Goal: Task Accomplishment & Management: Complete application form

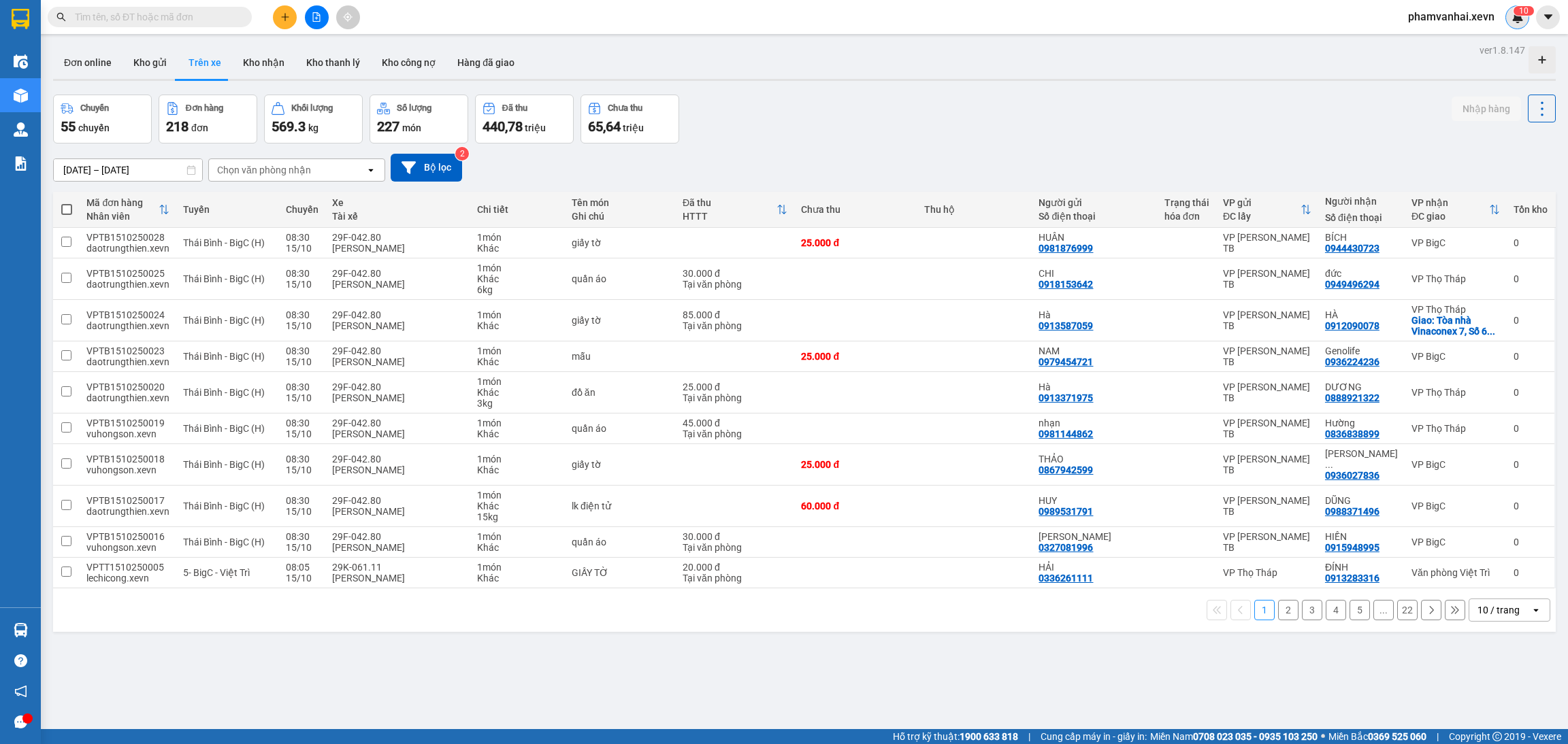
click at [1515, 26] on div "1 0" at bounding box center [1517, 18] width 24 height 24
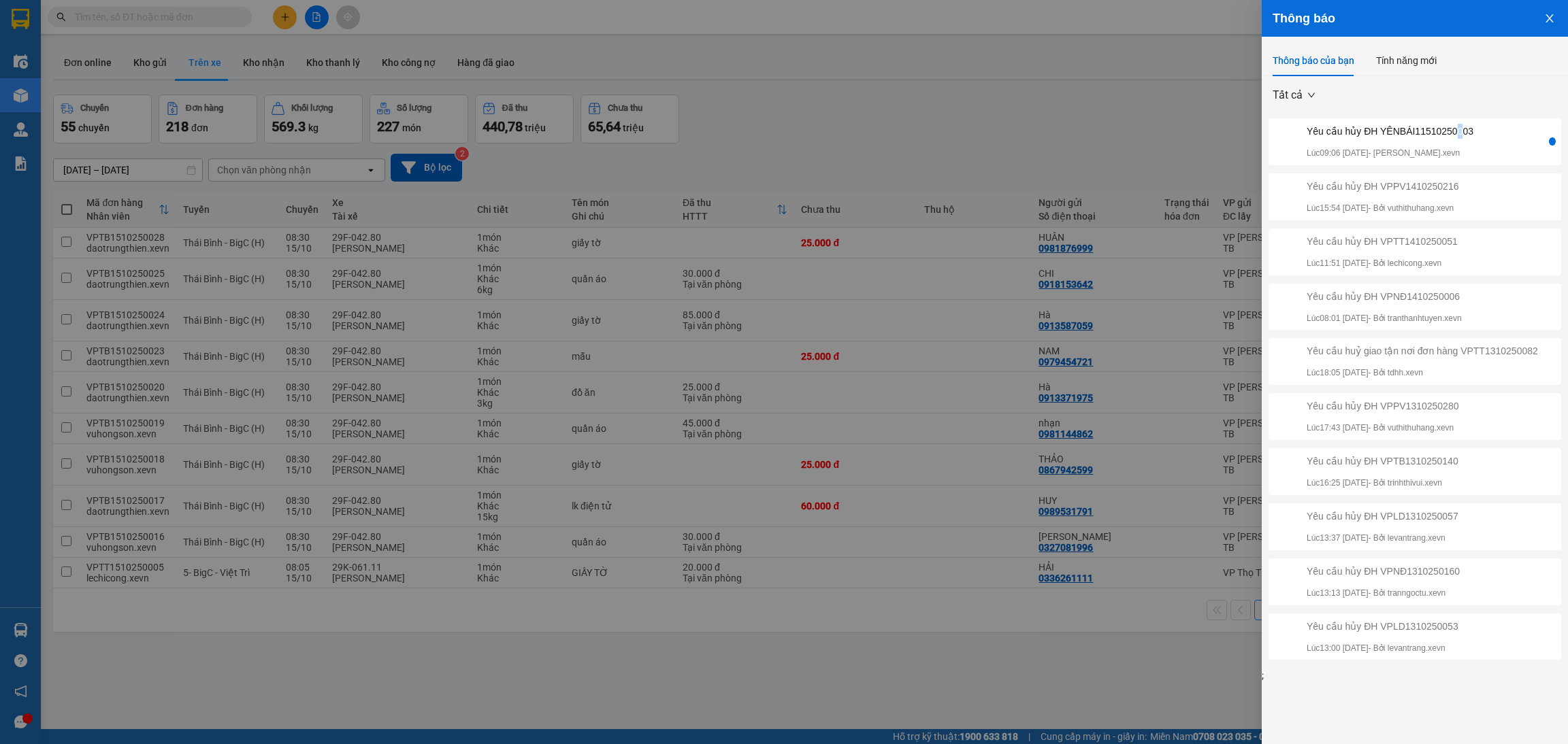
click at [1458, 134] on div "Yêu cầu hủy ĐH YÊNBÁI11510250003" at bounding box center [1389, 131] width 167 height 15
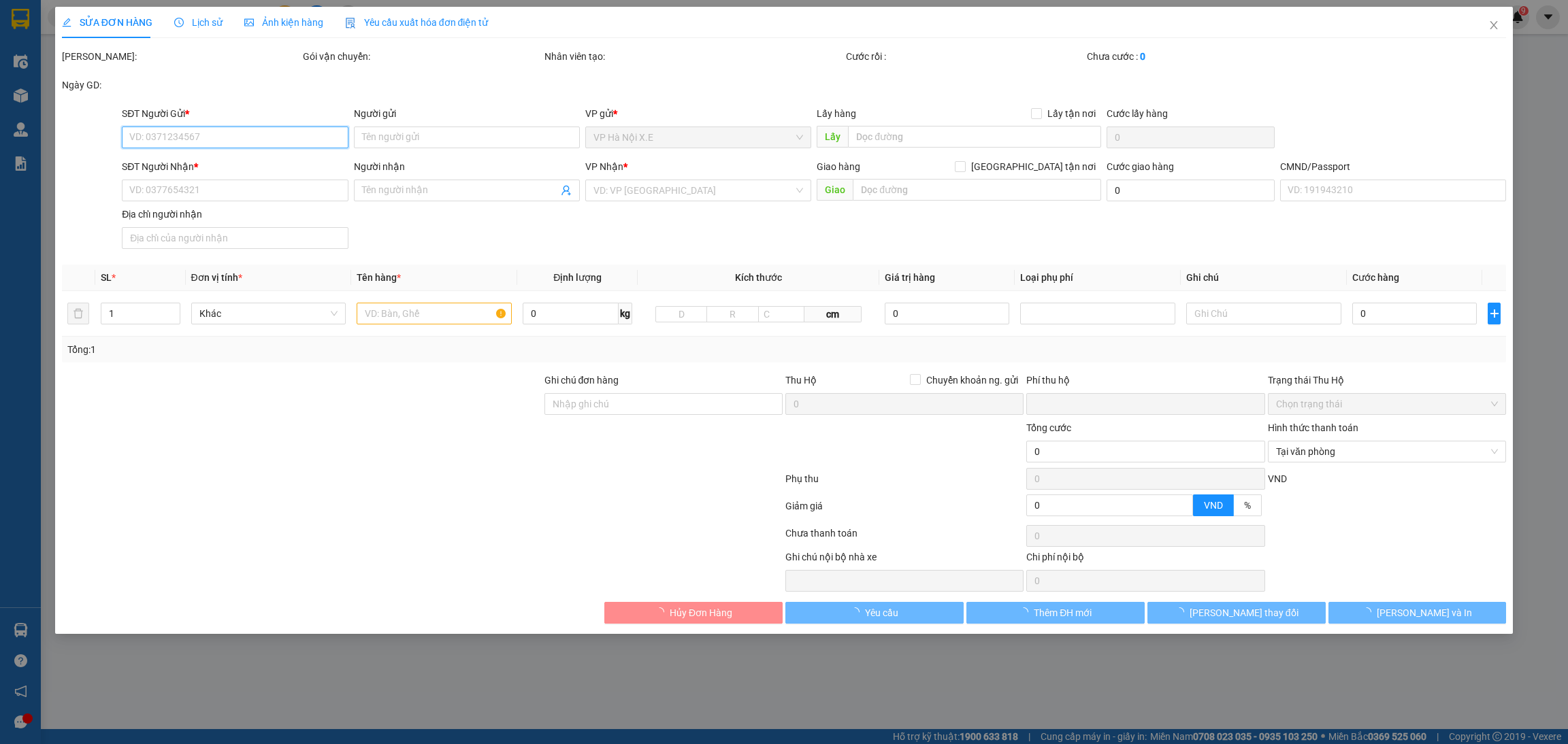
type input "0961961553"
type input "NAM THÚY"
type input "0943067899"
type input "NGA HÙNG"
type input "1"
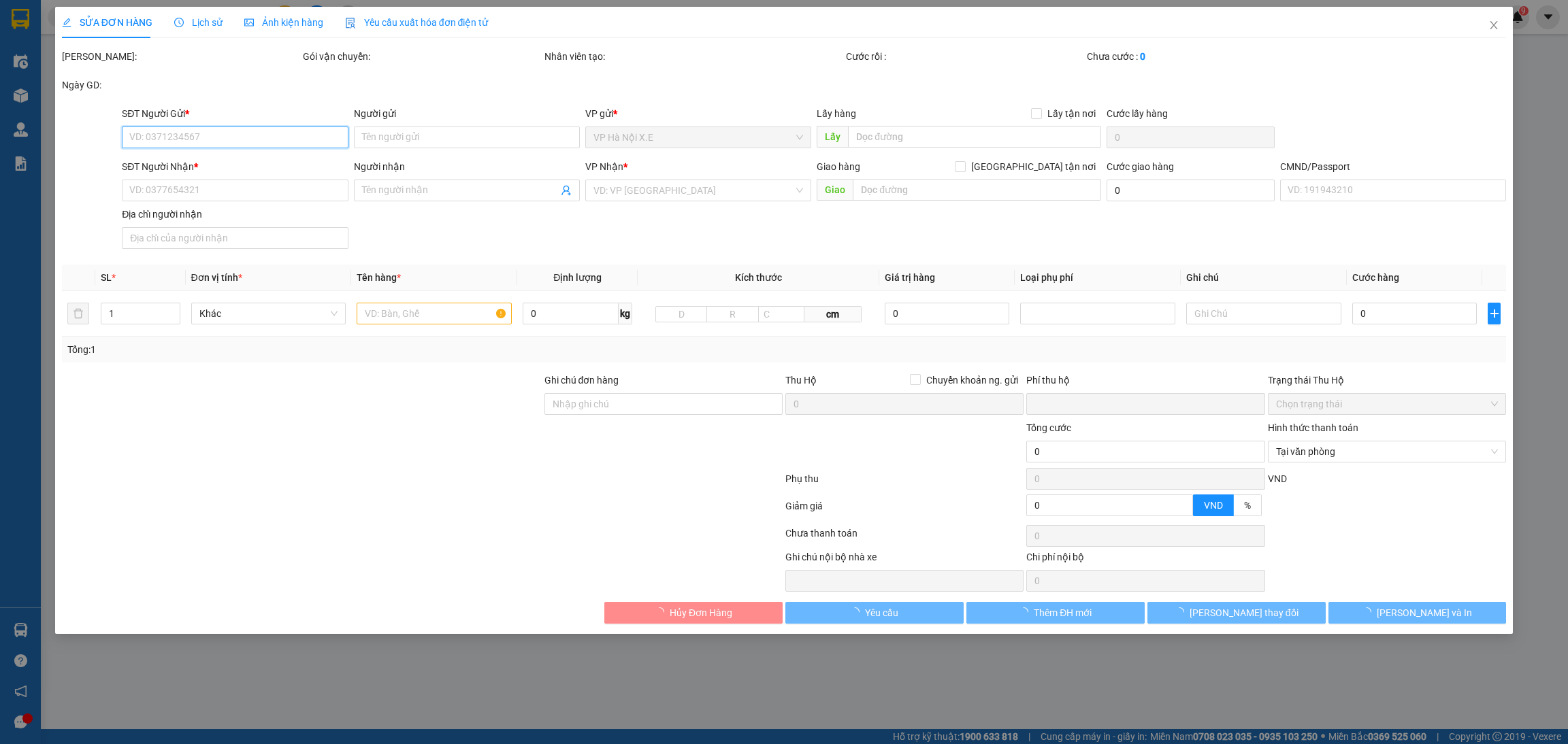
type input "0"
type input "30.000"
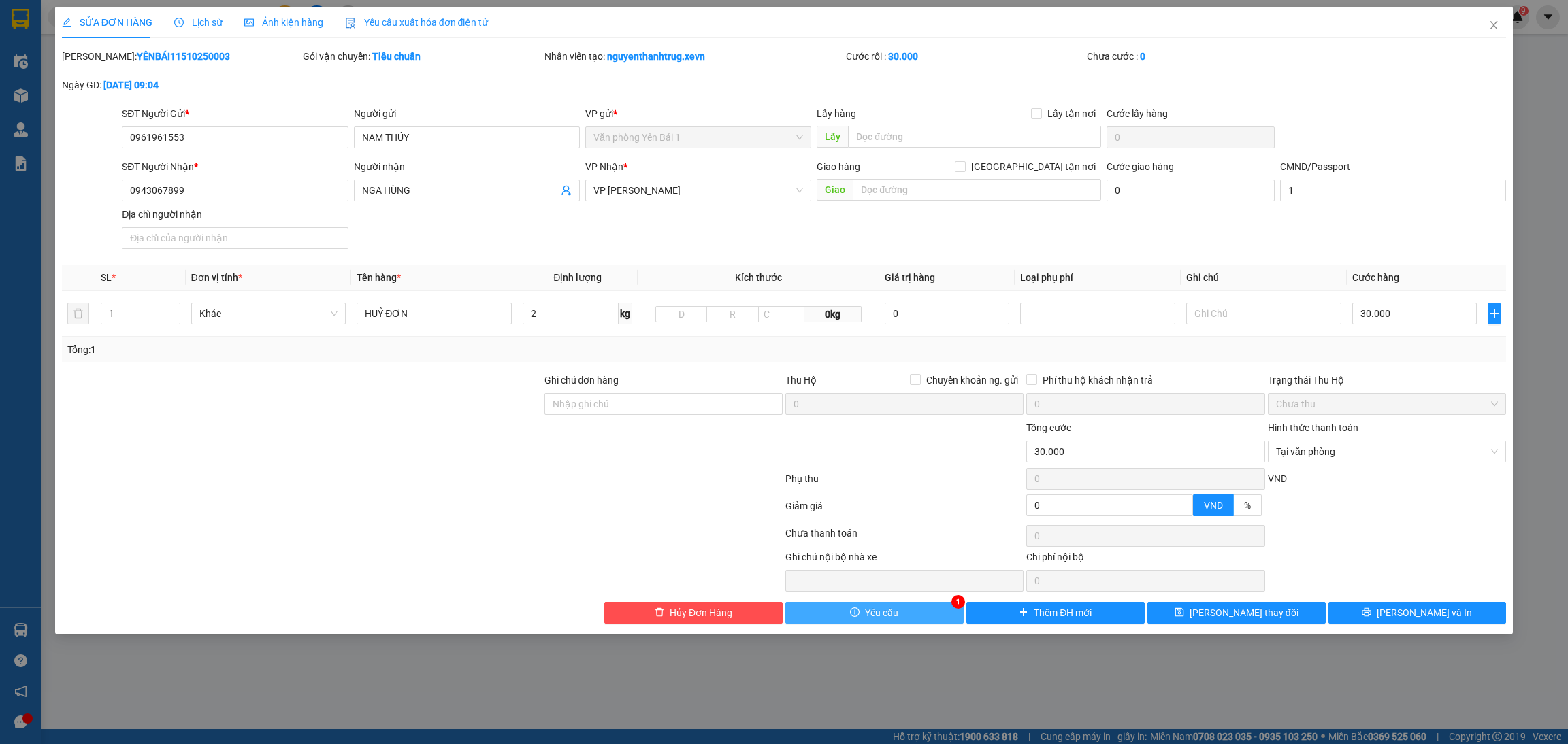
click at [877, 610] on span "Yêu cầu" at bounding box center [881, 613] width 33 height 15
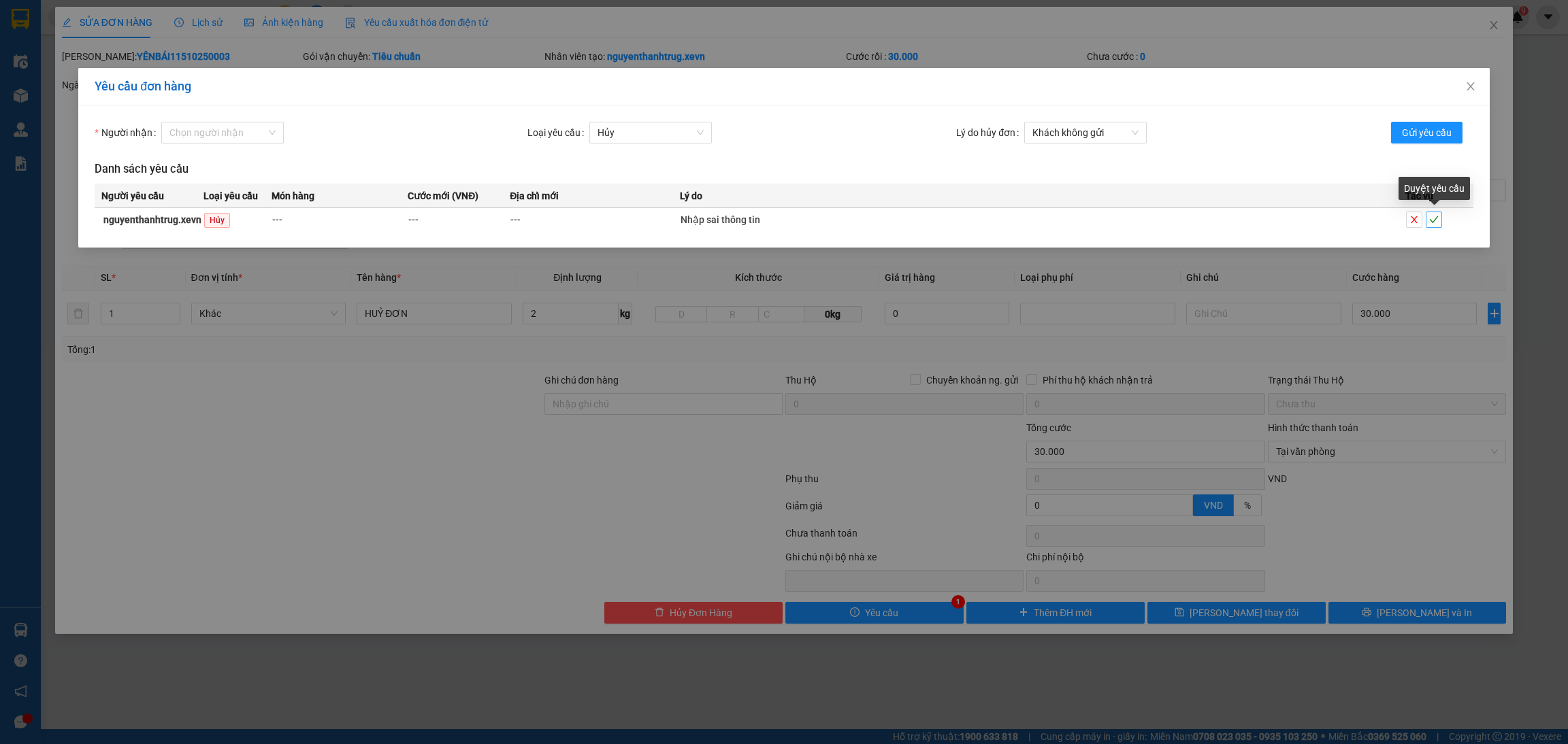
click at [1439, 215] on span "check" at bounding box center [1434, 219] width 15 height 9
